Goal: Task Accomplishment & Management: Use online tool/utility

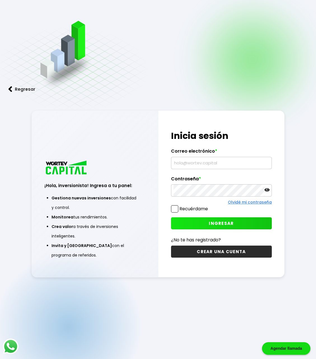
type input "[EMAIL_ADDRESS][DOMAIN_NAME]"
click at [219, 221] on span "INGRESAR" at bounding box center [221, 223] width 25 height 6
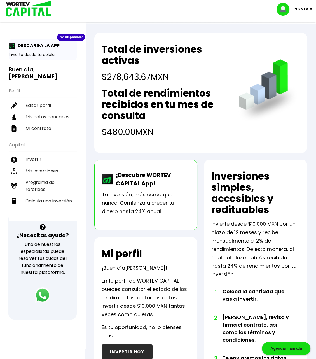
click at [123, 77] on h4 "$278,643.67 MXN" at bounding box center [165, 76] width 126 height 13
click at [51, 168] on li "Mis inversiones" at bounding box center [43, 170] width 68 height 11
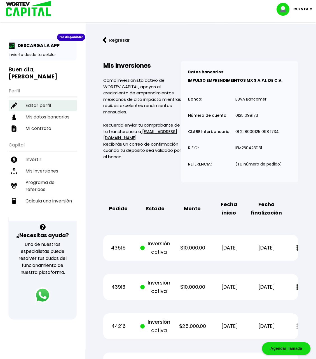
click at [42, 101] on li "Editar perfil" at bounding box center [43, 105] width 68 height 11
select select "Hombre"
select select "Posgrado"
select select "GR"
select select "Santander"
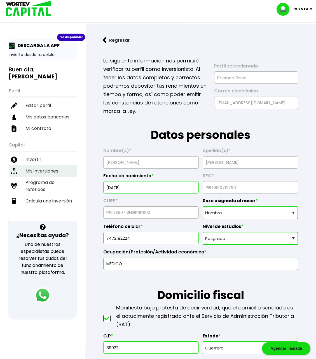
click at [40, 165] on li "Mis inversiones" at bounding box center [43, 170] width 68 height 11
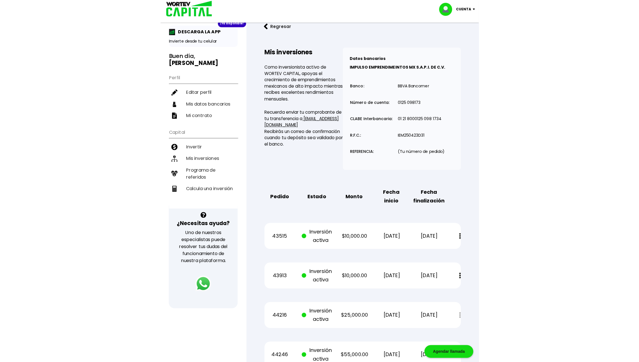
scroll to position [18, 0]
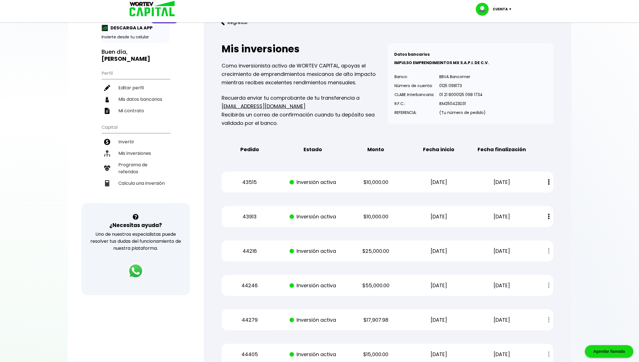
click at [237, 22] on button "Regresar" at bounding box center [235, 22] width 44 height 15
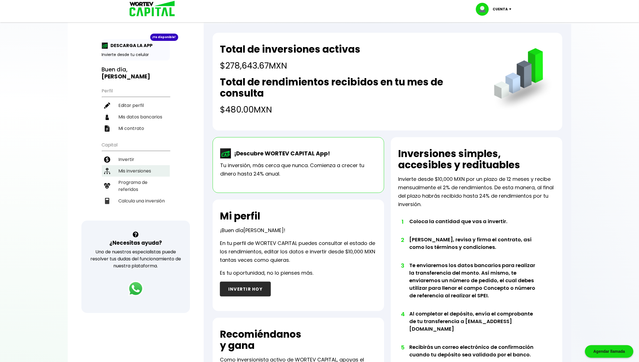
click at [147, 166] on li "Mis inversiones" at bounding box center [136, 170] width 68 height 11
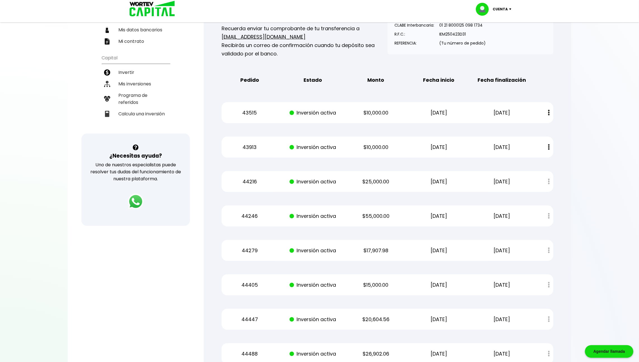
scroll to position [183, 0]
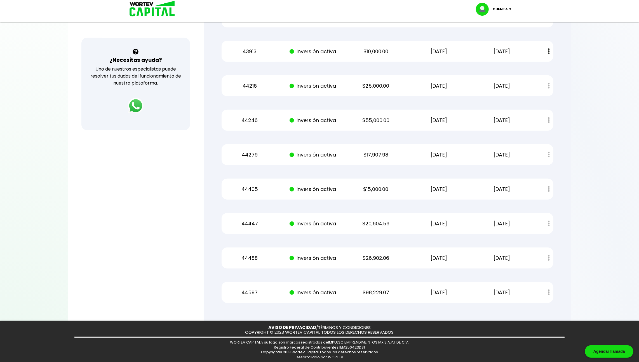
click at [247, 289] on p "44597" at bounding box center [249, 292] width 53 height 8
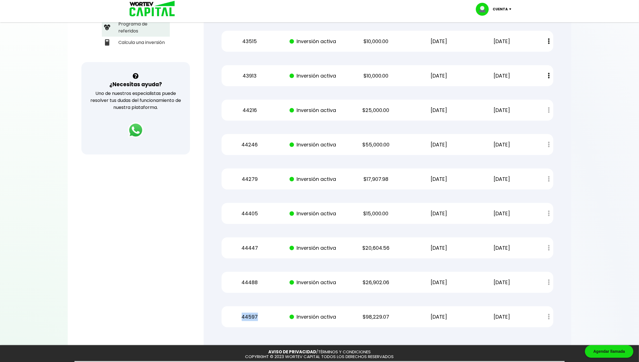
scroll to position [0, 0]
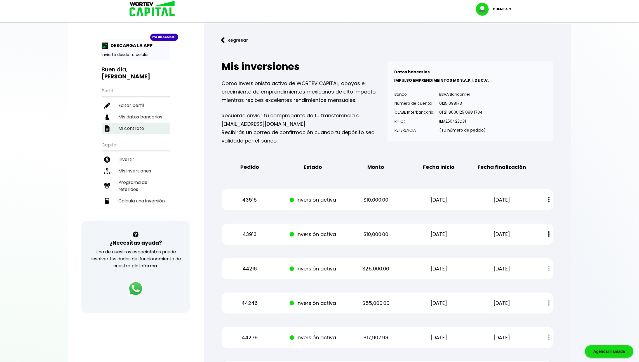
click at [153, 125] on li "Mi contrato" at bounding box center [136, 128] width 68 height 11
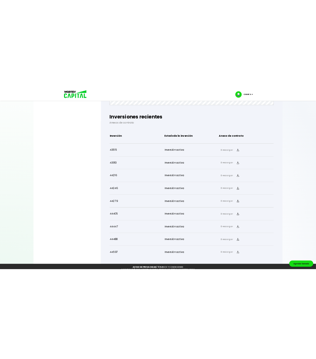
scroll to position [329, 0]
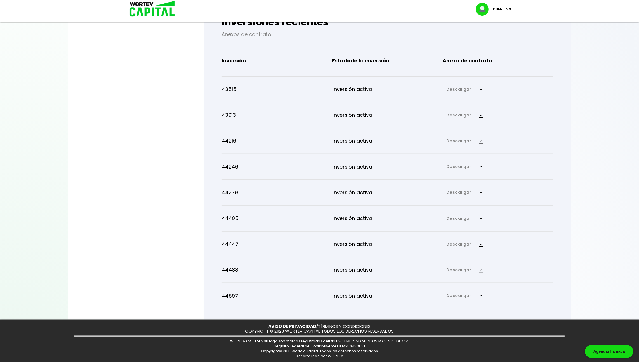
click at [316, 298] on link "Descargar" at bounding box center [458, 296] width 25 height 6
click at [316, 313] on link "Anexo de contrato" at bounding box center [508, 314] width 41 height 7
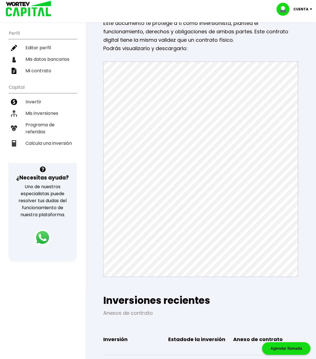
scroll to position [0, 0]
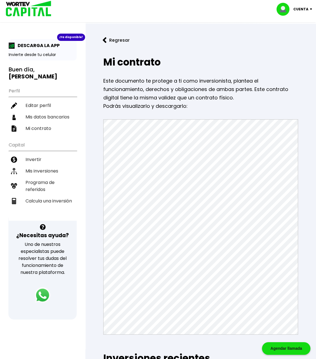
click at [113, 38] on button "Regresar" at bounding box center [116, 40] width 44 height 15
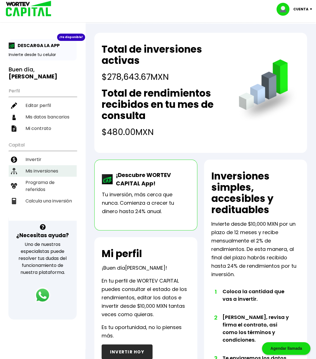
click at [55, 168] on li "Mis inversiones" at bounding box center [43, 170] width 68 height 11
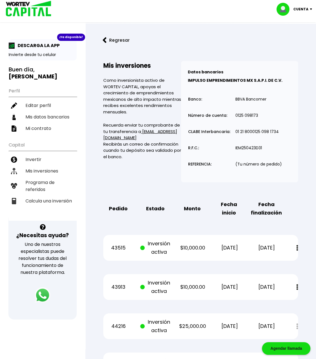
click at [111, 41] on button "Regresar" at bounding box center [116, 40] width 44 height 15
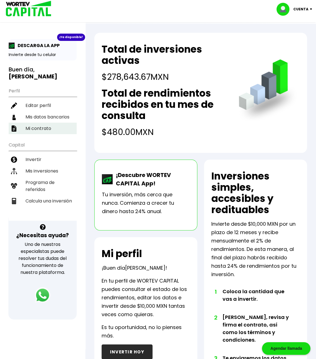
click at [56, 126] on li "Mi contrato" at bounding box center [43, 128] width 68 height 11
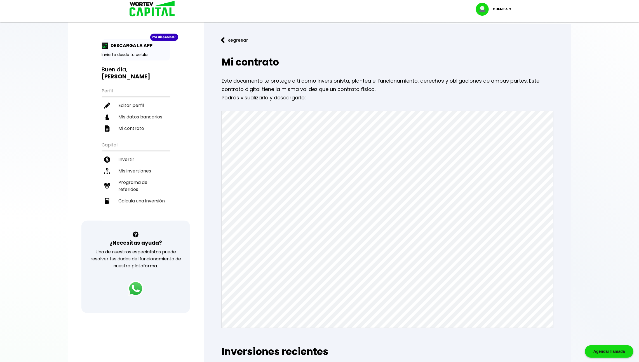
click at [232, 42] on button "Regresar" at bounding box center [235, 40] width 44 height 15
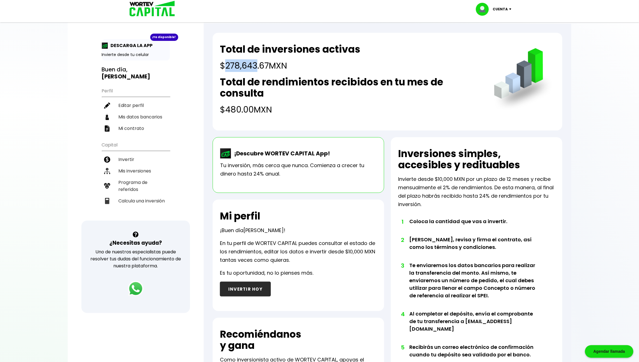
drag, startPoint x: 225, startPoint y: 66, endPoint x: 256, endPoint y: 65, distance: 30.8
click at [256, 65] on h4 "$278,643.67 MXN" at bounding box center [290, 65] width 140 height 13
copy h4 "278,643"
click at [151, 196] on li "Calcula una inversión" at bounding box center [136, 200] width 68 height 11
select select "1"
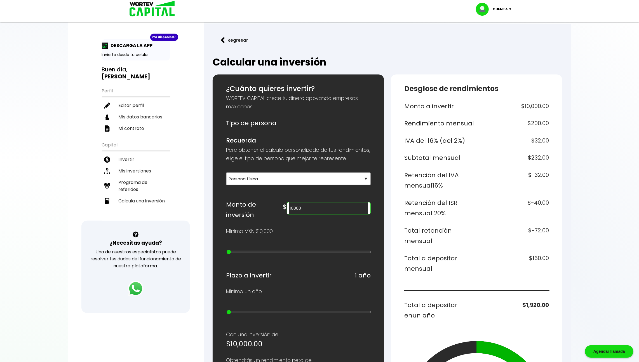
click at [316, 213] on input "10000" at bounding box center [328, 208] width 79 height 12
paste input "278643"
click at [316, 208] on h6 "$-1,114.57" at bounding box center [514, 207] width 70 height 21
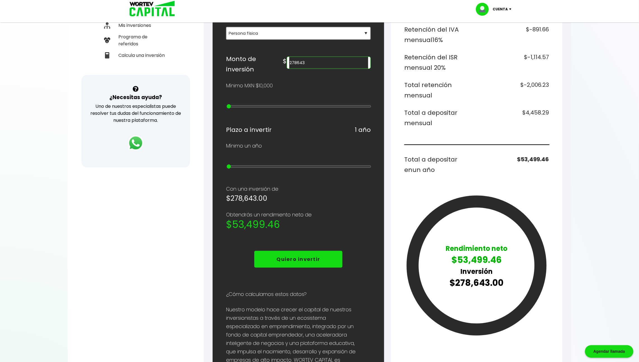
scroll to position [207, 0]
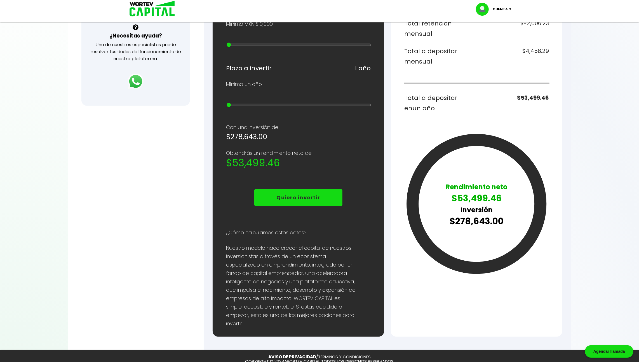
click at [316, 200] on p "$53,499.46" at bounding box center [477, 198] width 62 height 13
click at [316, 202] on icon at bounding box center [477, 204] width 128 height 128
click at [316, 197] on p "$53,499.46" at bounding box center [477, 198] width 62 height 13
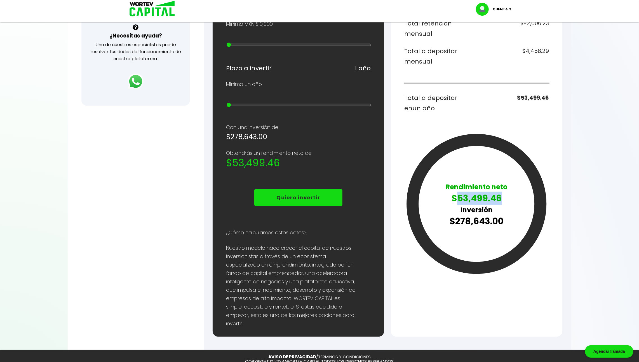
click at [316, 197] on p "$53,499.46" at bounding box center [477, 198] width 62 height 13
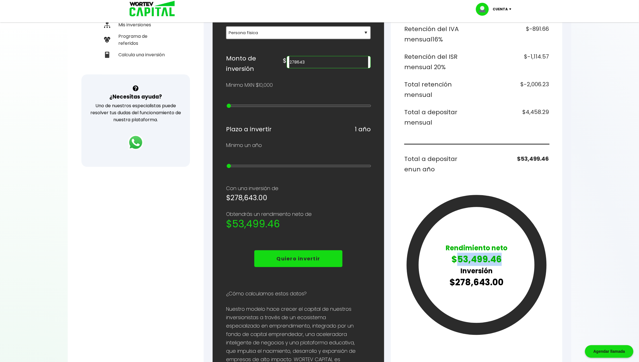
scroll to position [131, 0]
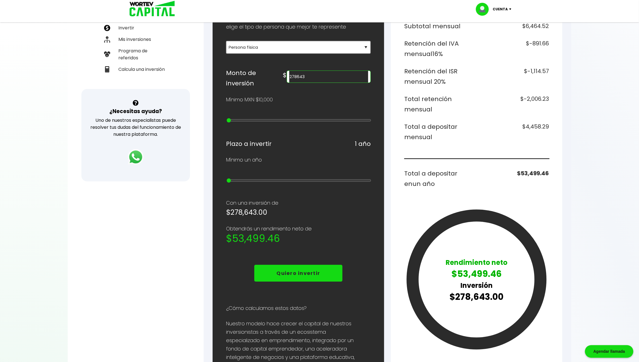
click at [316, 128] on h6 "$4,458.29" at bounding box center [514, 131] width 70 height 21
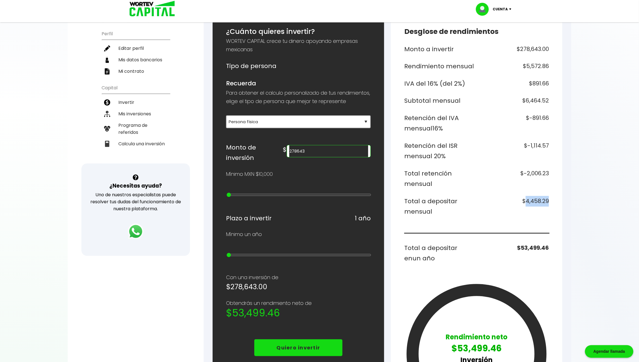
scroll to position [57, 0]
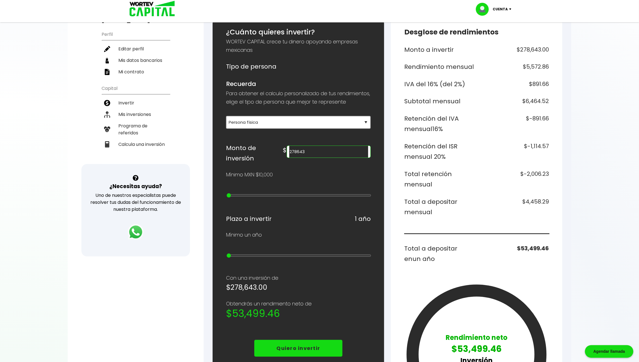
click at [316, 105] on h6 "$6,464.52" at bounding box center [514, 101] width 70 height 11
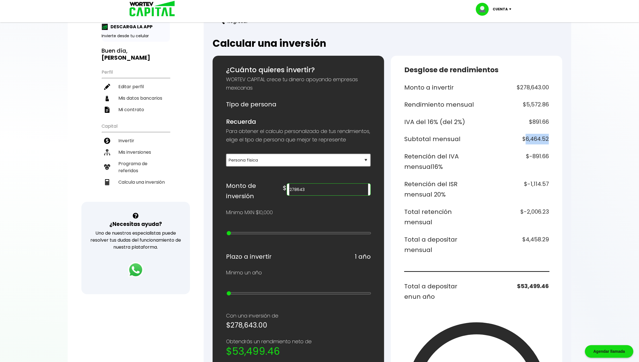
scroll to position [24, 0]
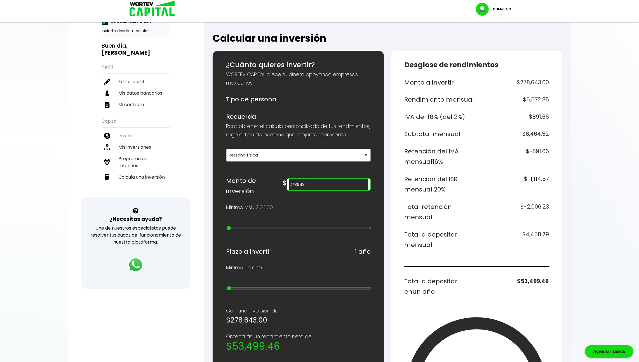
click at [316, 186] on h6 "$-1,114.57" at bounding box center [514, 184] width 70 height 21
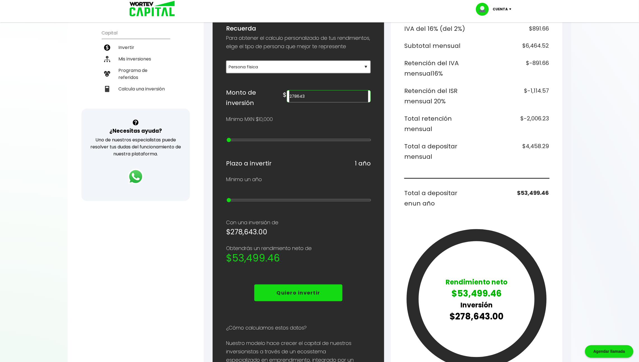
scroll to position [121, 0]
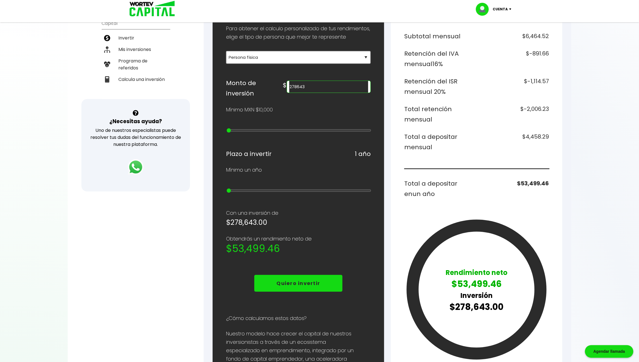
drag, startPoint x: 333, startPoint y: 92, endPoint x: 302, endPoint y: 93, distance: 31.3
click at [302, 92] on div "Monto de inversión $ 278643" at bounding box center [298, 88] width 145 height 21
click at [316, 109] on div "Desglose de rendimientos Monto a invertir $312,643.00 Rendimiento mensual $6,25…" at bounding box center [476, 187] width 171 height 469
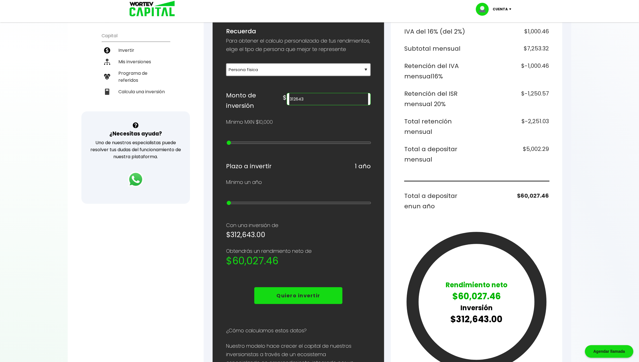
scroll to position [108, 0]
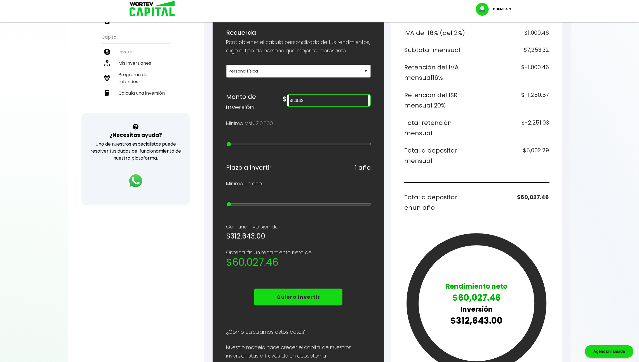
click at [316, 105] on input "312643" at bounding box center [328, 101] width 79 height 12
click at [316, 109] on h6 "Retención del ISR mensual 20%" at bounding box center [439, 100] width 70 height 21
click at [316, 104] on input "540000" at bounding box center [328, 101] width 79 height 12
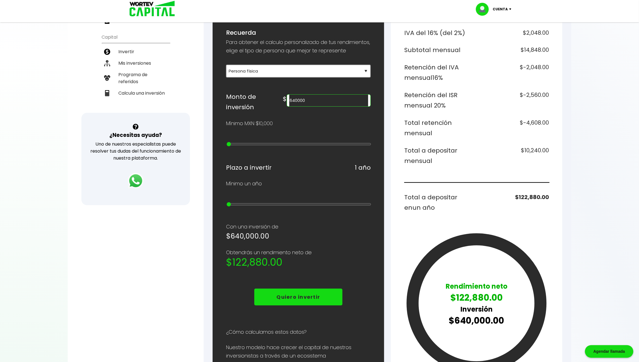
click at [316, 103] on h6 "$-2,560.00" at bounding box center [514, 100] width 70 height 21
click at [316, 106] on input "640000" at bounding box center [328, 101] width 79 height 12
click at [316, 84] on div "Monto a invertir $620,000.00 Rendimiento mensual $12,400.00 IVA del 16% (del 2%…" at bounding box center [476, 185] width 145 height 384
click at [316, 106] on input "620000" at bounding box center [328, 101] width 79 height 12
type input "630000"
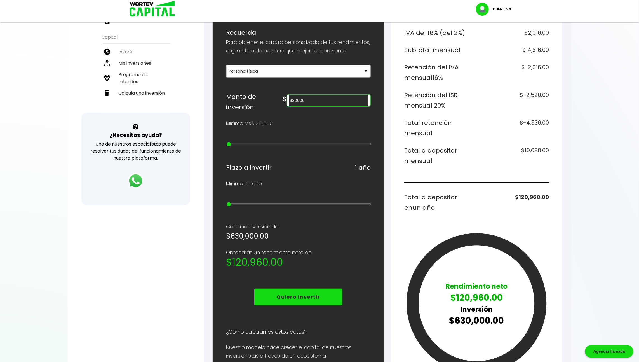
click at [316, 104] on h6 "$-2,520.00" at bounding box center [514, 100] width 70 height 21
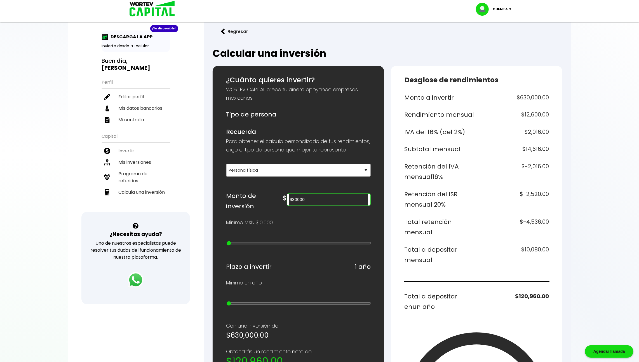
scroll to position [0, 0]
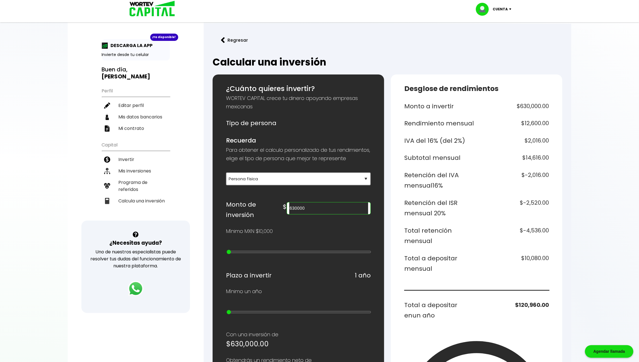
click at [237, 38] on button "Regresar" at bounding box center [235, 40] width 44 height 15
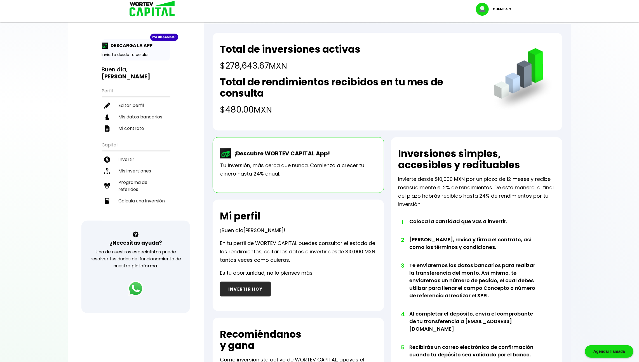
click at [316, 8] on div "Cuenta" at bounding box center [495, 9] width 39 height 13
click at [316, 40] on li "Cerrar sesión" at bounding box center [494, 37] width 45 height 11
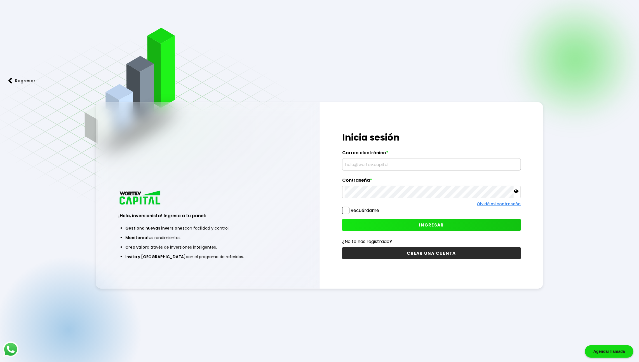
type input "[EMAIL_ADDRESS][DOMAIN_NAME]"
click at [366, 217] on div "¡Hola, inversionista! Ingresa tus credenciales para iniciar sesión Inicia sesió…" at bounding box center [431, 195] width 223 height 186
click at [361, 222] on button "INGRESAR" at bounding box center [431, 225] width 179 height 12
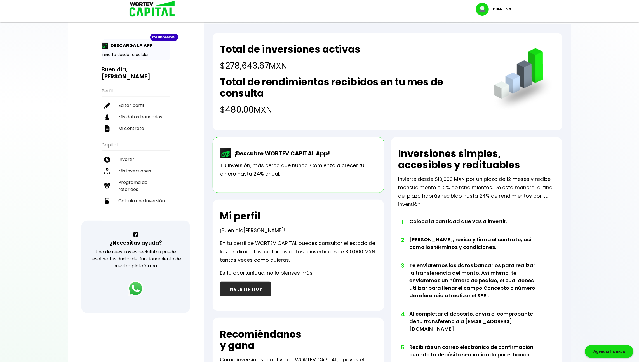
click at [483, 6] on img at bounding box center [484, 9] width 17 height 13
click at [494, 39] on li "Cerrar sesión" at bounding box center [494, 37] width 45 height 11
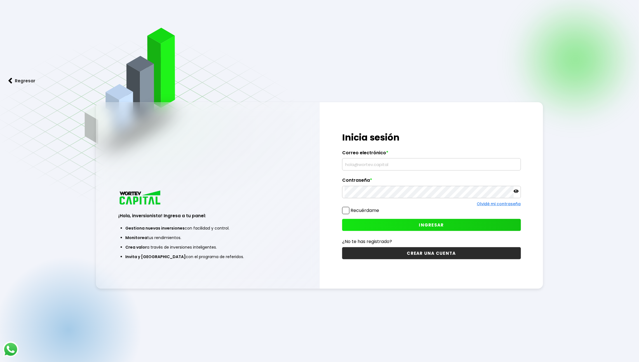
type input "[EMAIL_ADDRESS][DOMAIN_NAME]"
click at [378, 238] on p "¿No te has registrado?" at bounding box center [431, 241] width 179 height 7
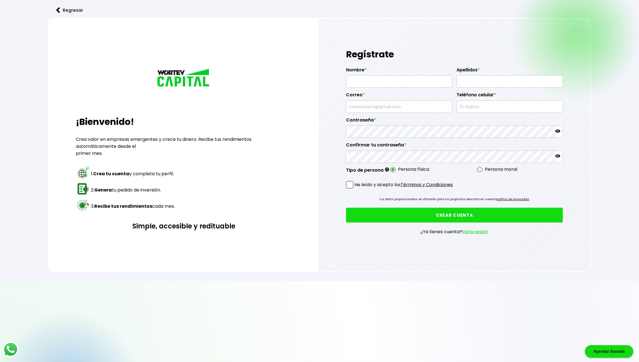
type input "[EMAIL_ADDRESS][DOMAIN_NAME]"
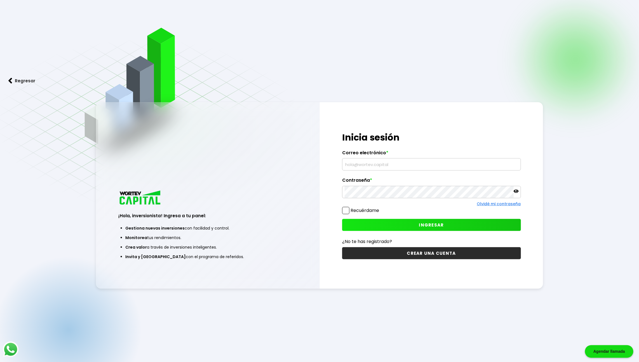
type input "[EMAIL_ADDRESS][DOMAIN_NAME]"
click at [381, 219] on button "INGRESAR" at bounding box center [431, 225] width 179 height 12
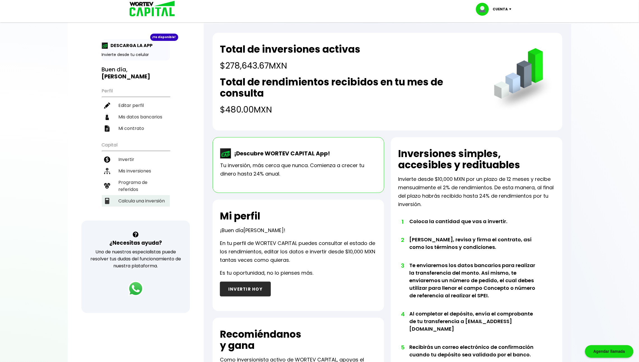
click at [147, 195] on li "Calcula una inversión" at bounding box center [136, 200] width 68 height 11
select select "1"
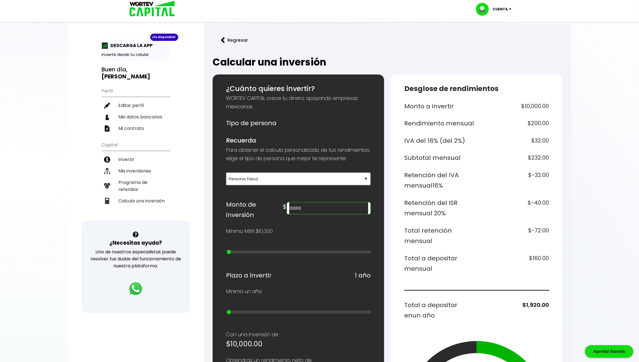
click at [353, 214] on input "10000" at bounding box center [328, 208] width 79 height 12
paste input "76707887"
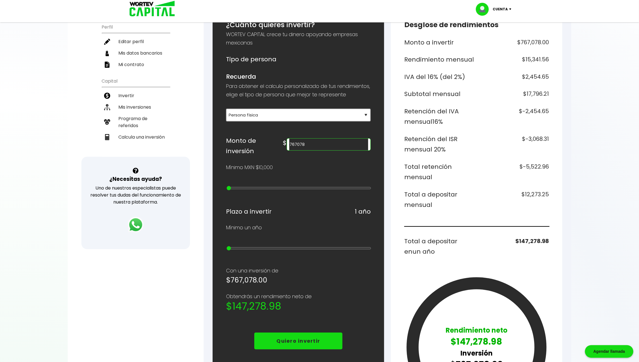
scroll to position [62, 0]
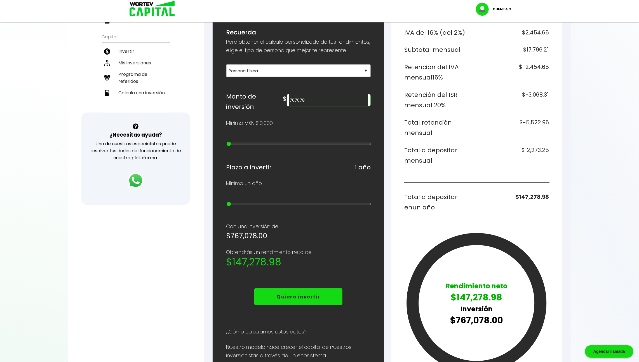
click at [443, 181] on div "Monto a invertir $767,078.00 Rendimiento mensual $15,341.56 IVA del 16% (del 2%…" at bounding box center [476, 185] width 145 height 384
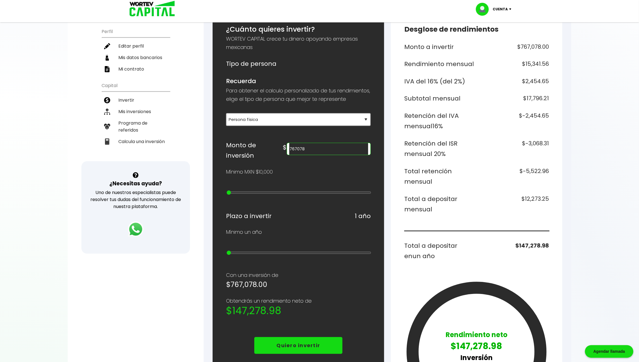
scroll to position [58, 0]
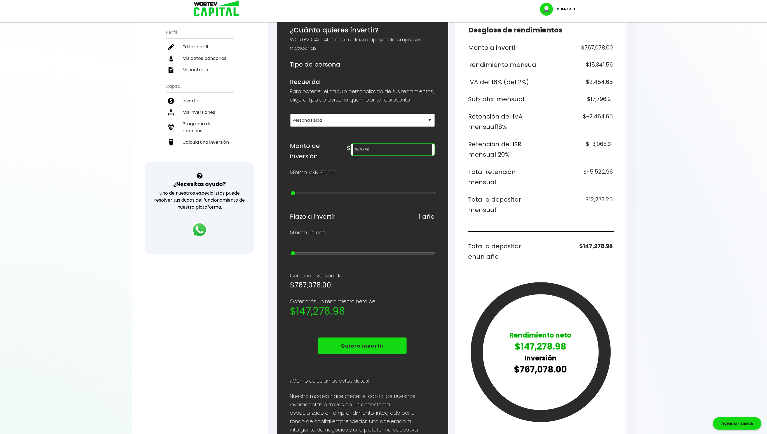
click at [639, 154] on div at bounding box center [383, 217] width 767 height 434
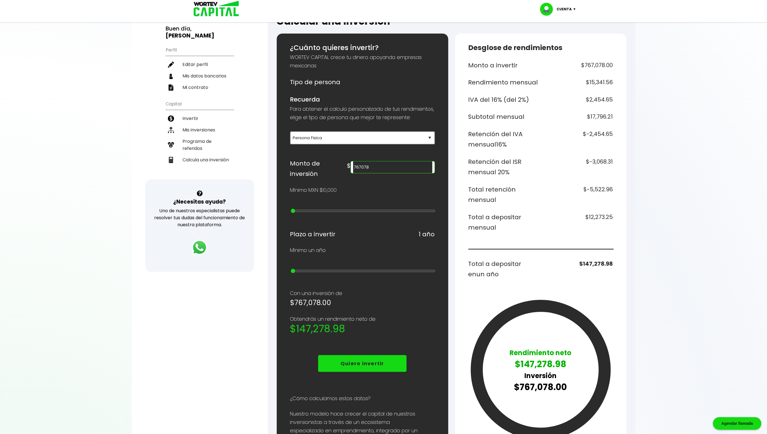
scroll to position [45, 0]
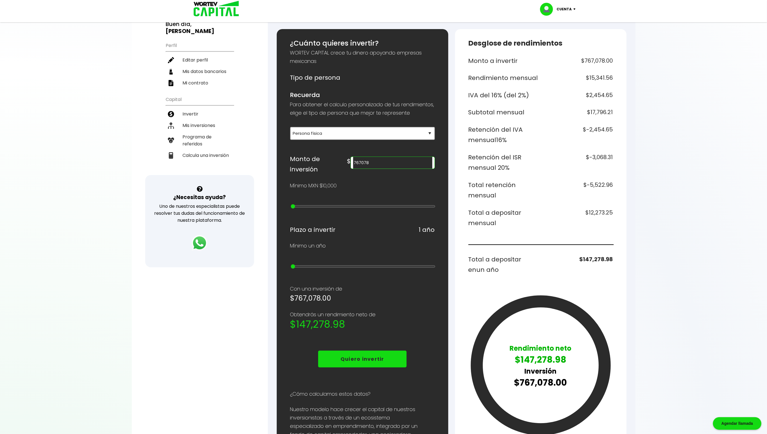
click at [408, 169] on input "767078" at bounding box center [392, 163] width 79 height 12
type input "10000"
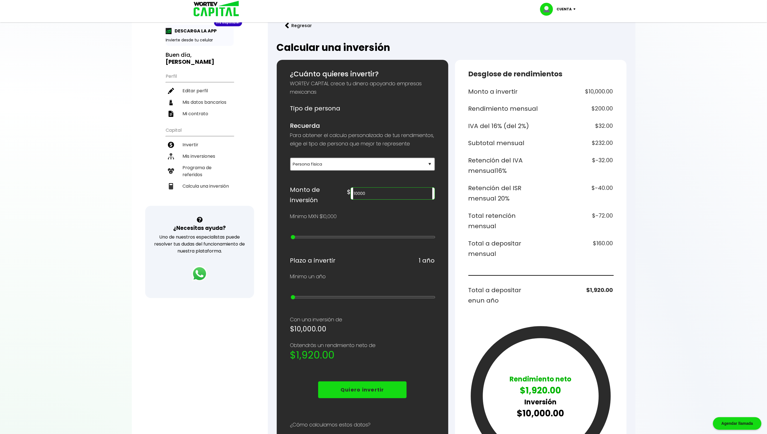
scroll to position [0, 0]
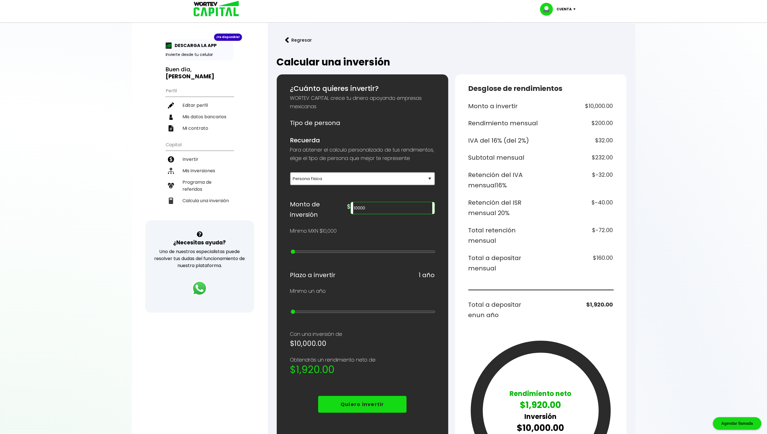
click at [302, 37] on button "Regresar" at bounding box center [299, 40] width 44 height 15
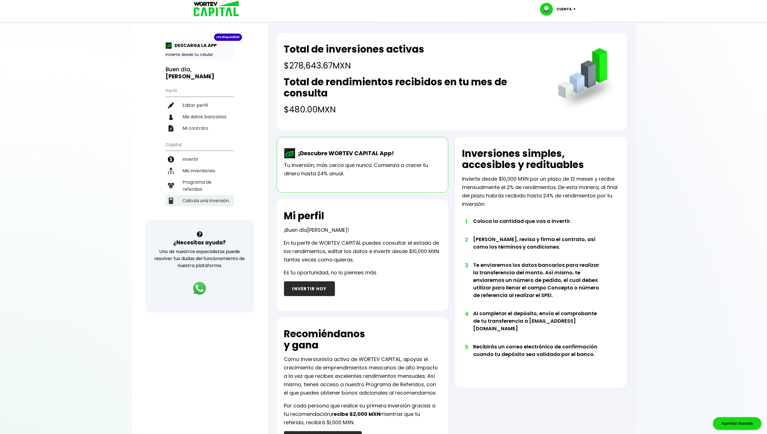
click at [196, 198] on li "Calcula una inversión" at bounding box center [200, 200] width 68 height 11
select select "1"
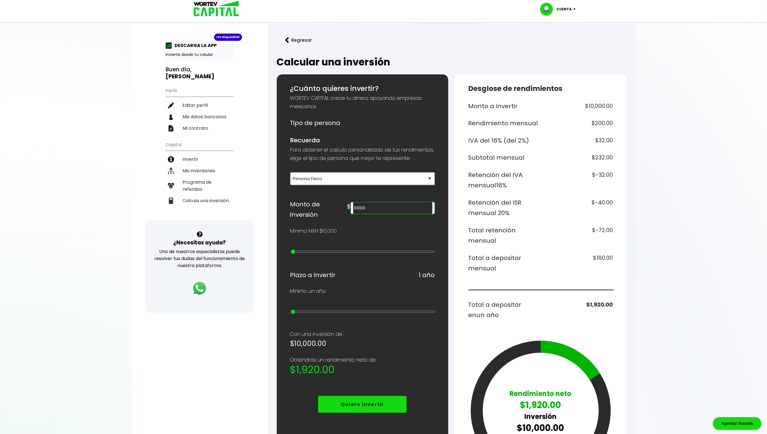
click at [389, 211] on input "10000" at bounding box center [392, 208] width 79 height 12
paste input "2273"
click at [603, 305] on h6 "$2,356.42" at bounding box center [578, 310] width 70 height 21
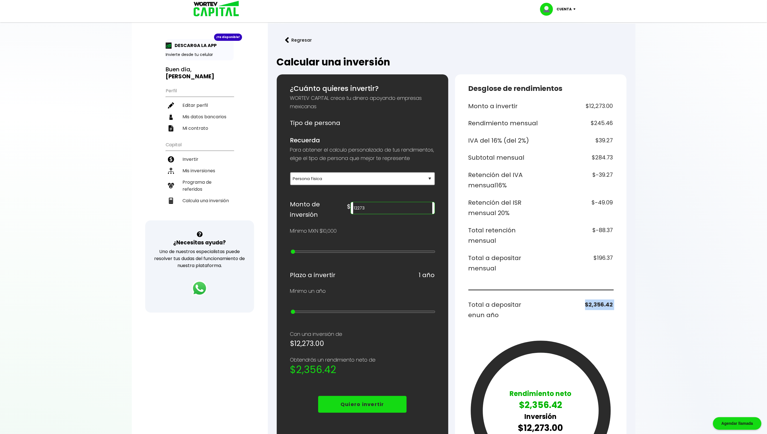
click at [603, 305] on h6 "$2,356.42" at bounding box center [578, 310] width 70 height 21
copy div "$2,356.42"
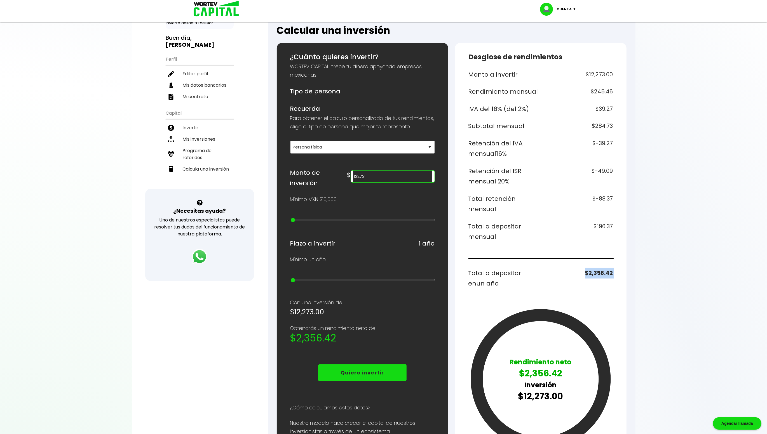
scroll to position [63, 0]
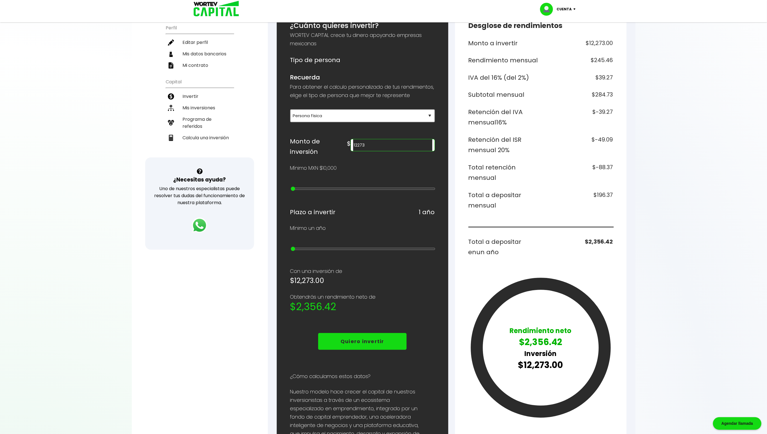
click at [601, 195] on h6 "$196.37" at bounding box center [578, 200] width 70 height 21
copy h6 "Total a depositar mensual"
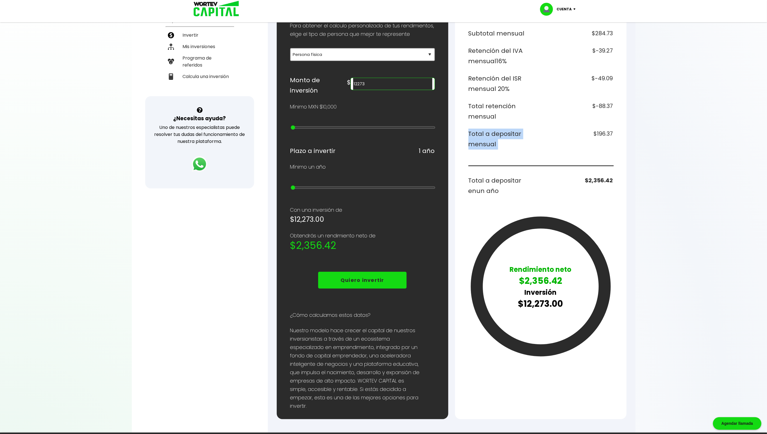
scroll to position [161, 0]
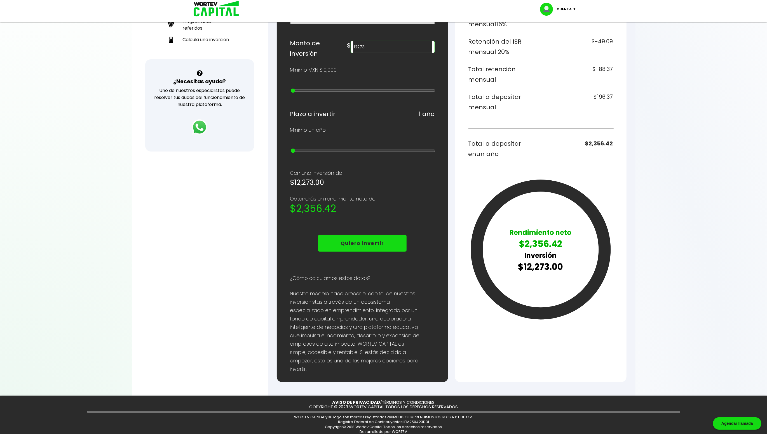
click at [549, 242] on p "$2,356.42" at bounding box center [541, 243] width 62 height 13
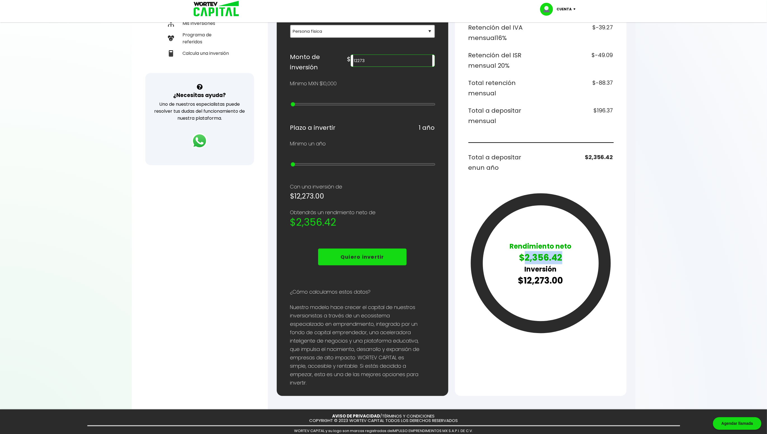
scroll to position [147, 0]
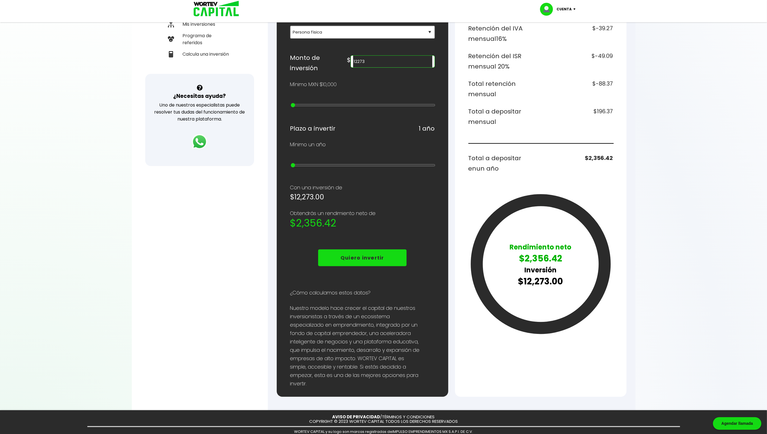
click at [516, 206] on icon at bounding box center [540, 264] width 128 height 128
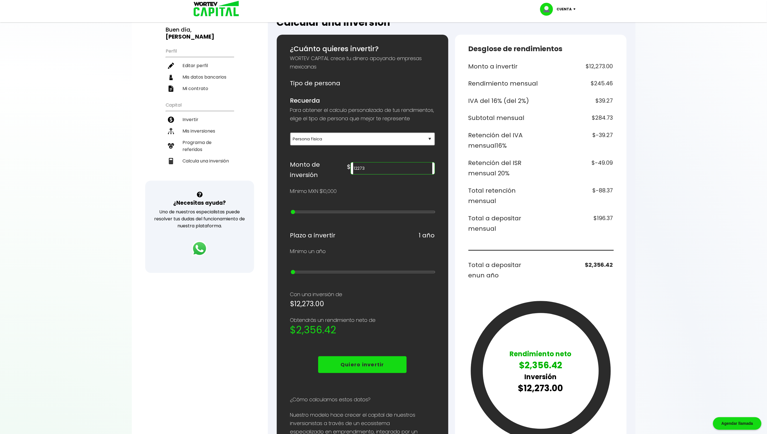
scroll to position [13, 0]
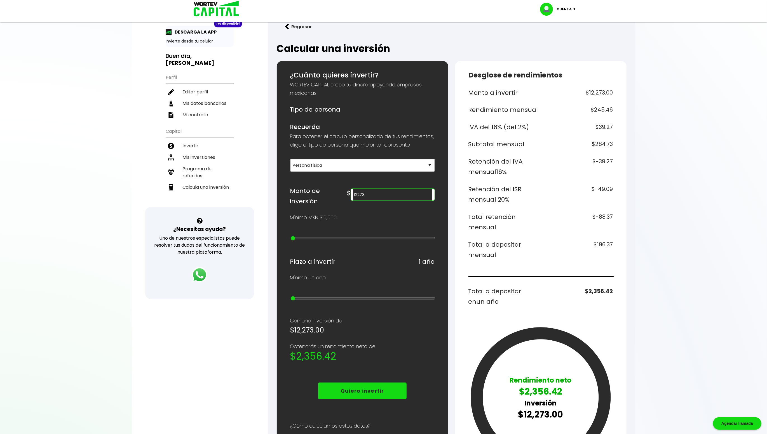
click at [410, 199] on input "12273" at bounding box center [392, 195] width 79 height 12
click at [592, 243] on h6 "$16,000.00" at bounding box center [578, 249] width 70 height 21
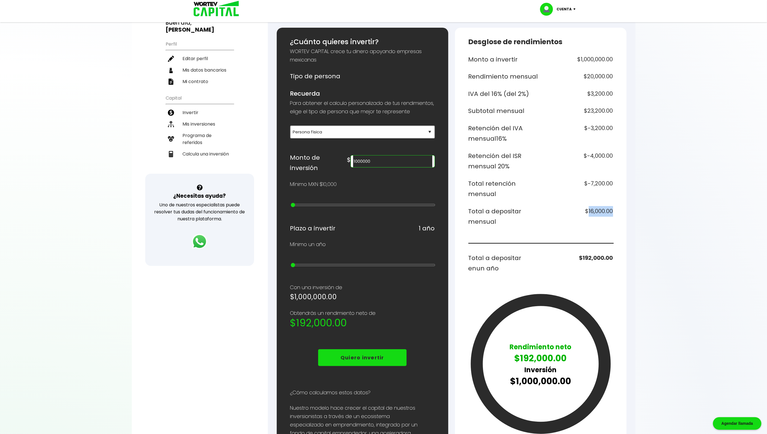
scroll to position [44, 0]
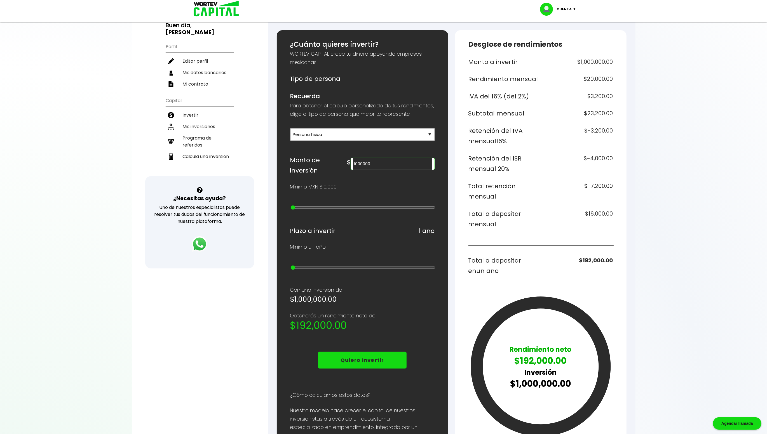
click at [481, 94] on h6 "IVA del 16% (del 2%)" at bounding box center [503, 96] width 70 height 11
click at [390, 165] on input "1000000" at bounding box center [392, 164] width 79 height 12
click at [549, 177] on div "Monto a invertir $654,000.00 Rendimiento mensual $13,080.00 IVA del 16% (del 2%…" at bounding box center [540, 249] width 145 height 384
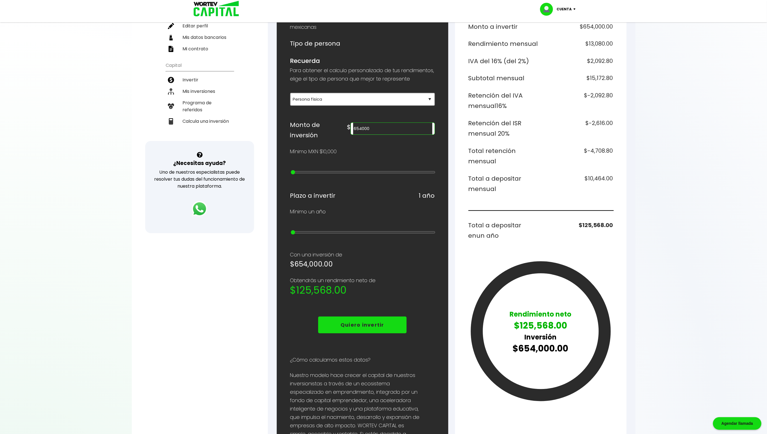
scroll to position [58, 0]
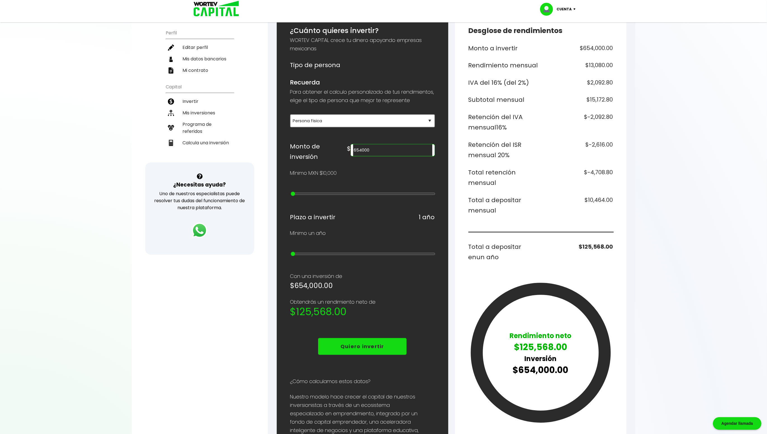
click at [397, 156] on input "654000" at bounding box center [392, 150] width 79 height 12
click at [639, 224] on div at bounding box center [383, 217] width 767 height 434
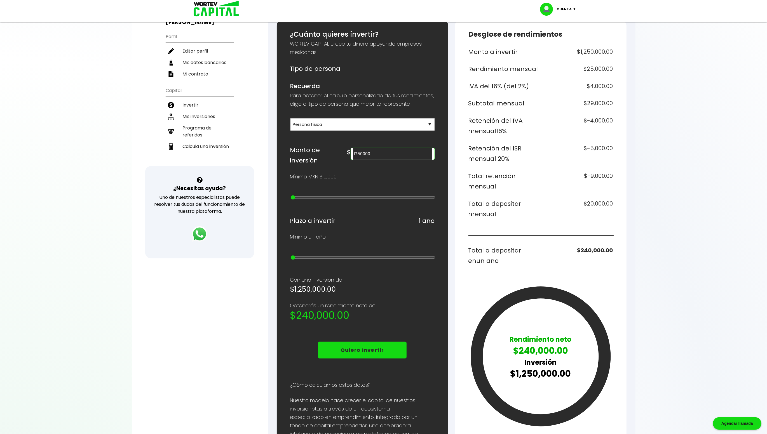
scroll to position [52, 0]
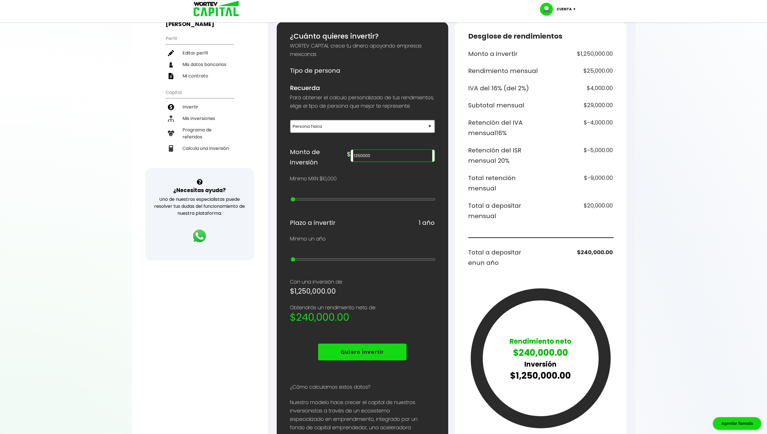
click at [589, 251] on h6 "$240,000.00" at bounding box center [578, 257] width 70 height 21
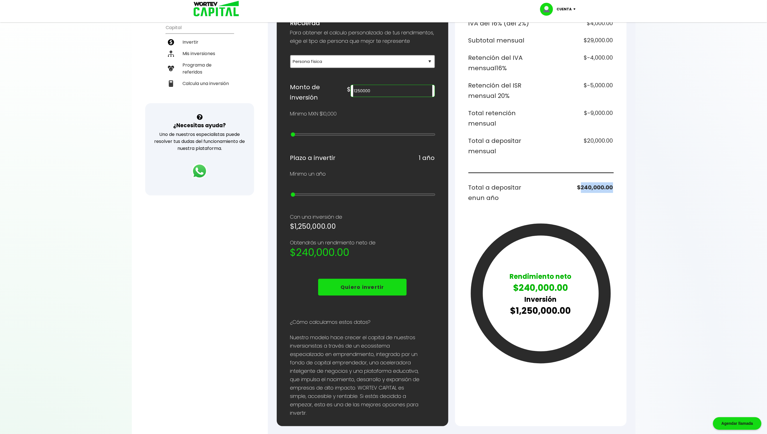
scroll to position [121, 0]
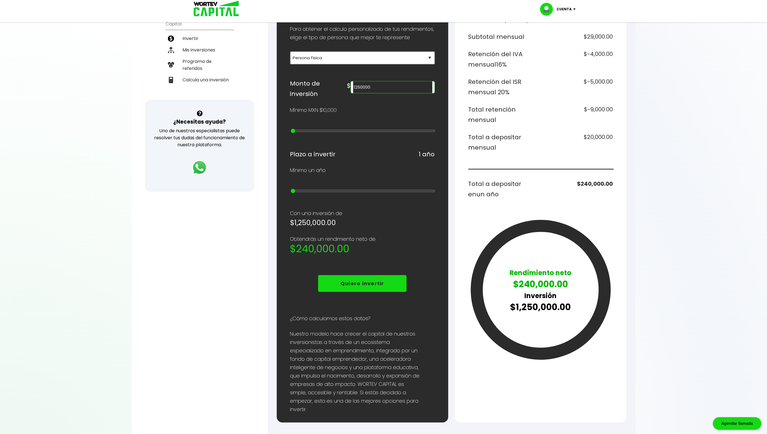
click at [533, 282] on p "$240,000.00" at bounding box center [541, 284] width 62 height 13
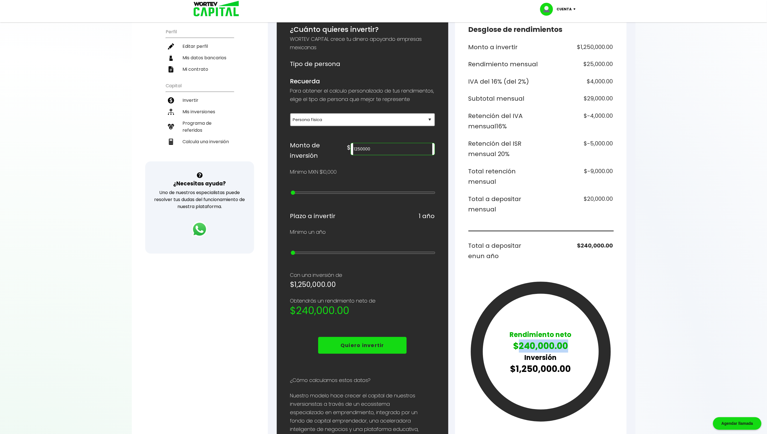
scroll to position [68, 0]
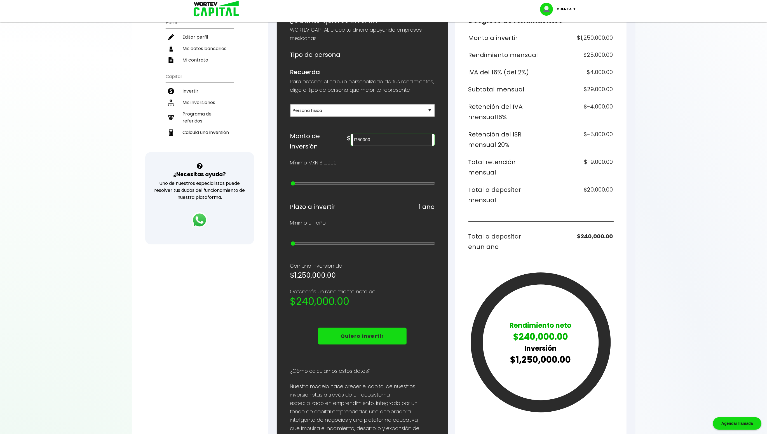
click at [405, 145] on input "1250000" at bounding box center [392, 140] width 79 height 12
click at [639, 177] on div at bounding box center [383, 217] width 767 height 434
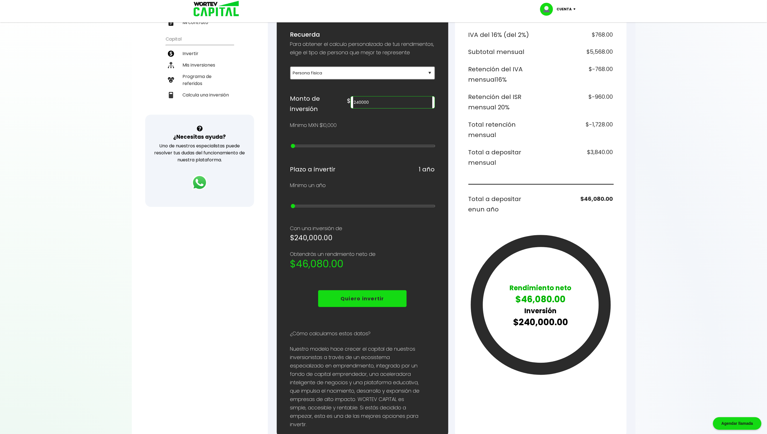
scroll to position [100, 0]
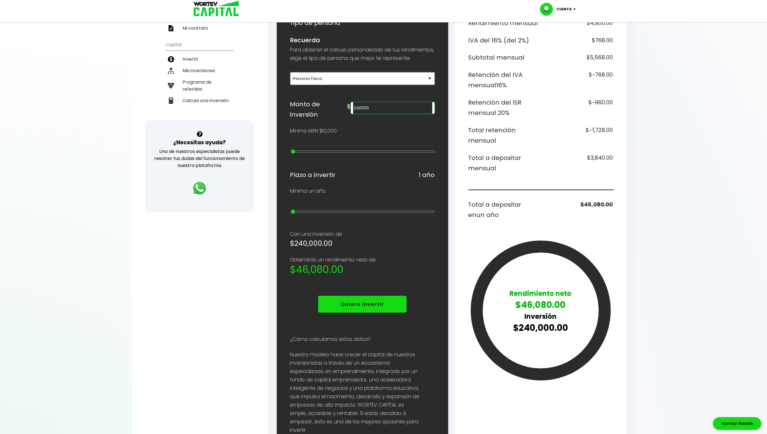
click at [403, 113] on input "240000" at bounding box center [392, 108] width 79 height 12
type input "600000"
click at [319, 128] on p "Mínimo MXN $10,000" at bounding box center [313, 131] width 47 height 8
drag, startPoint x: 294, startPoint y: 210, endPoint x: 305, endPoint y: 209, distance: 10.9
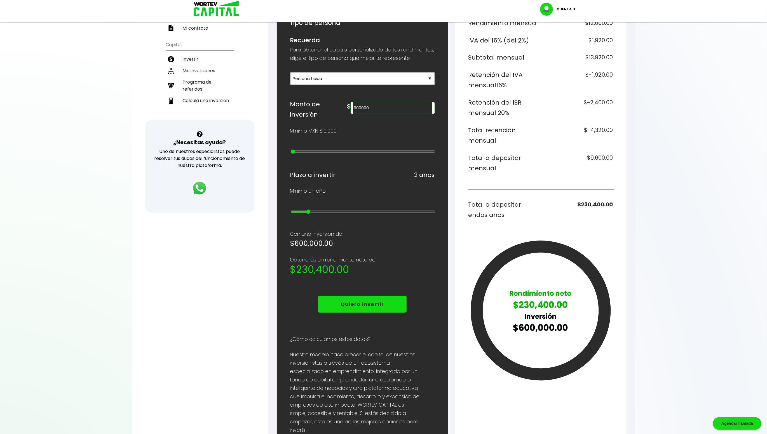
click at [305, 210] on input "range" at bounding box center [363, 212] width 145 height 4
drag, startPoint x: 309, startPoint y: 210, endPoint x: 291, endPoint y: 211, distance: 18.5
click at [291, 210] on input "range" at bounding box center [363, 212] width 145 height 4
drag, startPoint x: 295, startPoint y: 208, endPoint x: 432, endPoint y: 206, distance: 137.1
click at [432, 210] on input "range" at bounding box center [363, 212] width 145 height 4
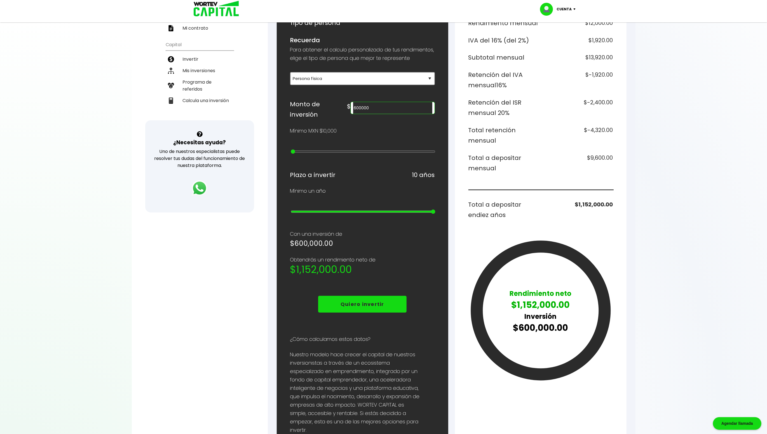
click at [541, 224] on div "Monto a invertir $600,000.00 Rendimiento mensual $12,000.00 IVA del 16% (del 2%…" at bounding box center [540, 193] width 145 height 384
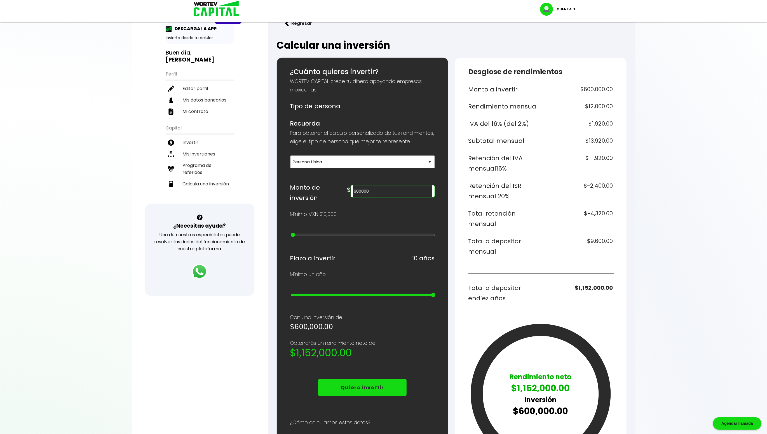
scroll to position [24, 0]
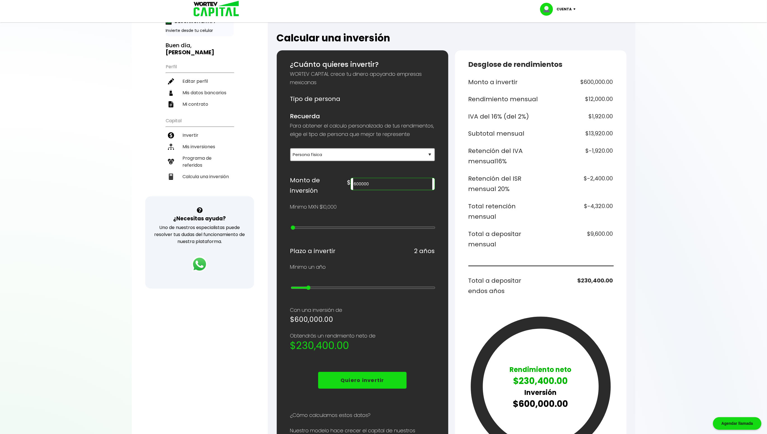
click at [313, 286] on input "range" at bounding box center [363, 288] width 145 height 4
drag, startPoint x: 313, startPoint y: 285, endPoint x: 279, endPoint y: 284, distance: 34.7
type input "1"
click at [291, 286] on input "range" at bounding box center [363, 288] width 145 height 4
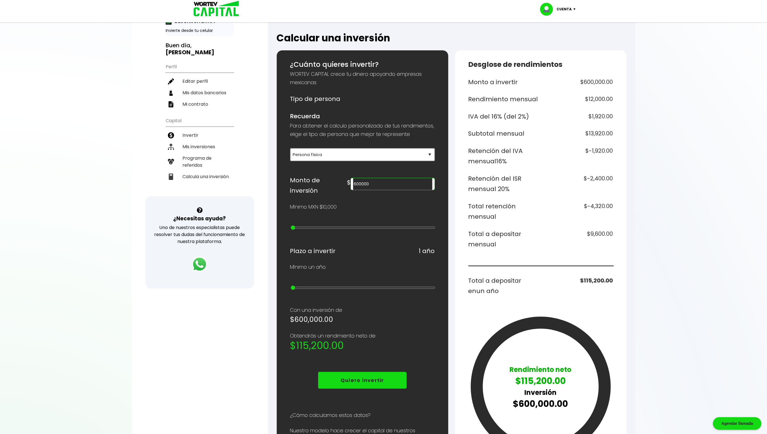
scroll to position [0, 0]
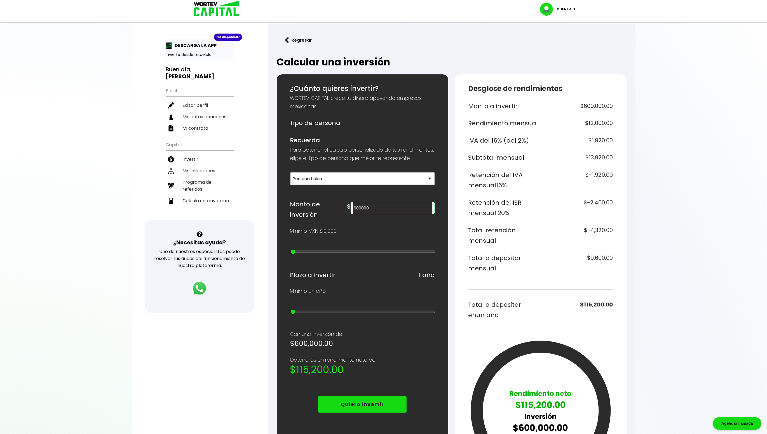
click at [552, 6] on img at bounding box center [548, 9] width 17 height 13
click at [562, 37] on li "Cerrar sesión" at bounding box center [558, 37] width 45 height 11
